Goal: Task Accomplishment & Management: Manage account settings

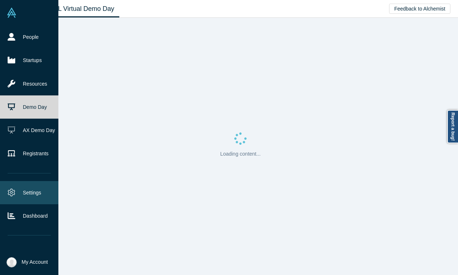
click at [11, 195] on link "Settings" at bounding box center [29, 192] width 58 height 23
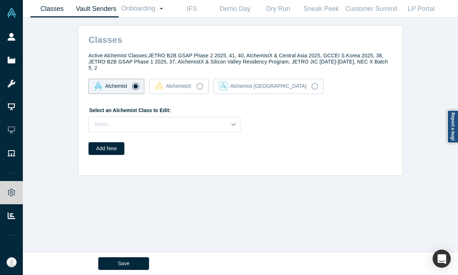
click at [103, 7] on link "Vault Senders" at bounding box center [96, 8] width 45 height 17
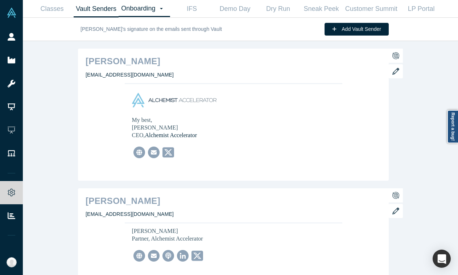
click at [150, 3] on link "Onboarding Dashboard Settings" at bounding box center [144, 8] width 51 height 17
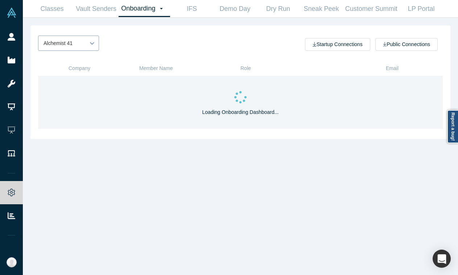
click at [88, 43] on div at bounding box center [92, 43] width 13 height 13
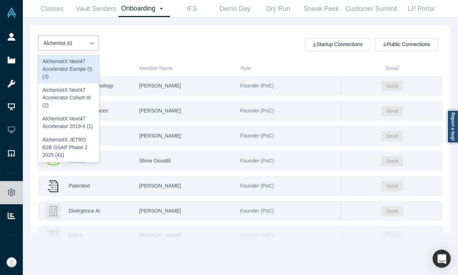
click at [126, 41] on div "AlchemistX Next47 Accelerator Europe (I) (3), 1 of 78. 78 results available. Us…" at bounding box center [139, 43] width 202 height 15
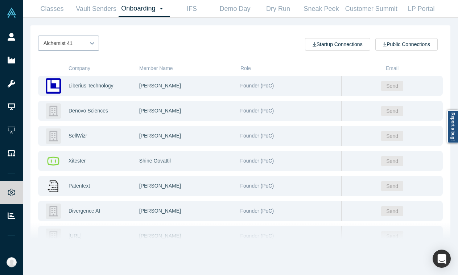
click at [78, 42] on div at bounding box center [61, 43] width 37 height 9
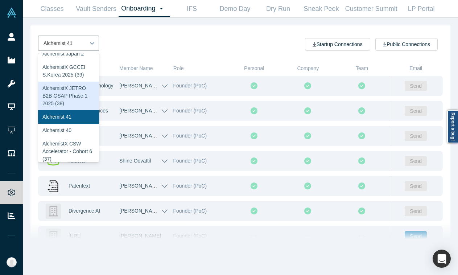
scroll to position [152, 0]
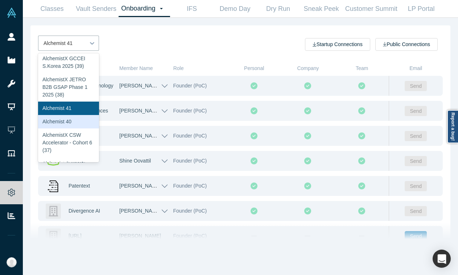
click at [71, 121] on div "Alchemist 40" at bounding box center [68, 121] width 61 height 13
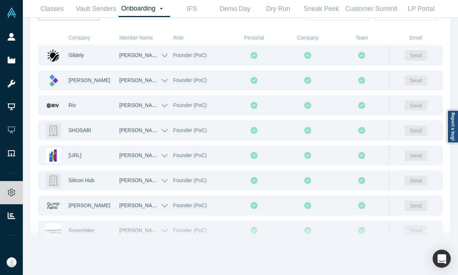
scroll to position [0, 0]
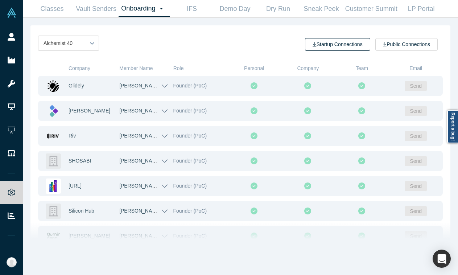
click at [343, 42] on button "Startup Connections" at bounding box center [337, 44] width 65 height 13
click at [255, 6] on link "Demo Day" at bounding box center [234, 8] width 43 height 17
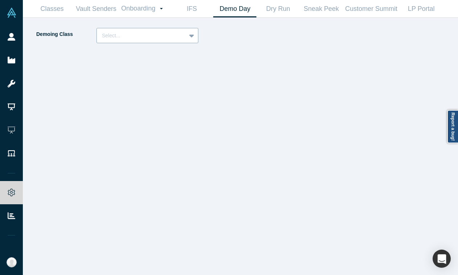
click at [114, 32] on div at bounding box center [141, 35] width 79 height 9
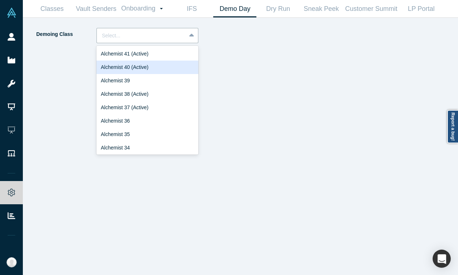
click at [110, 65] on div "Alchemist 40 (Active)" at bounding box center [147, 67] width 102 height 13
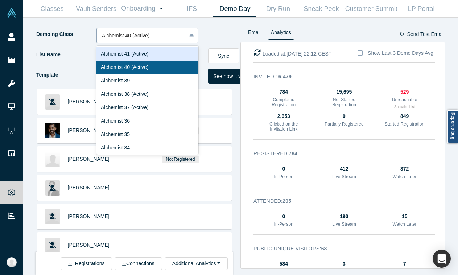
click at [176, 32] on div at bounding box center [141, 35] width 79 height 9
click at [163, 68] on div "Alchemist 40 (Active)" at bounding box center [147, 67] width 102 height 13
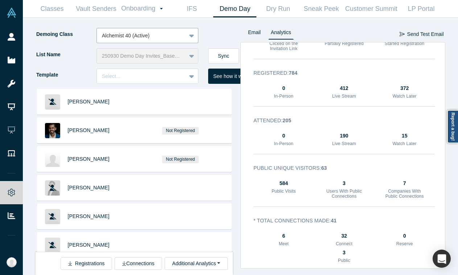
scroll to position [91, 0]
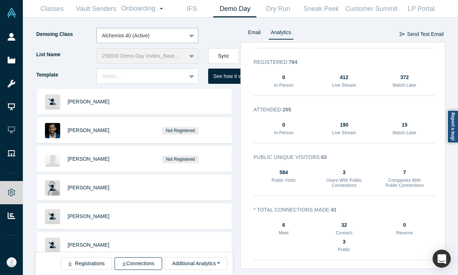
click at [133, 261] on button "Connections" at bounding box center [138, 263] width 47 height 13
